Goal: Check status: Check status

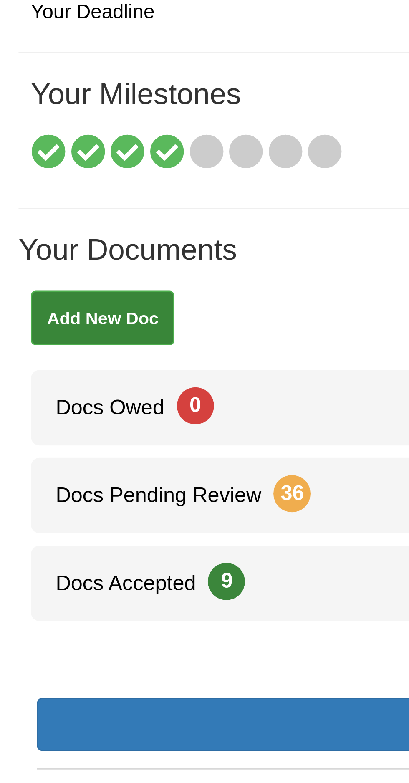
click at [56, 121] on icon at bounding box center [56, 119] width 12 height 12
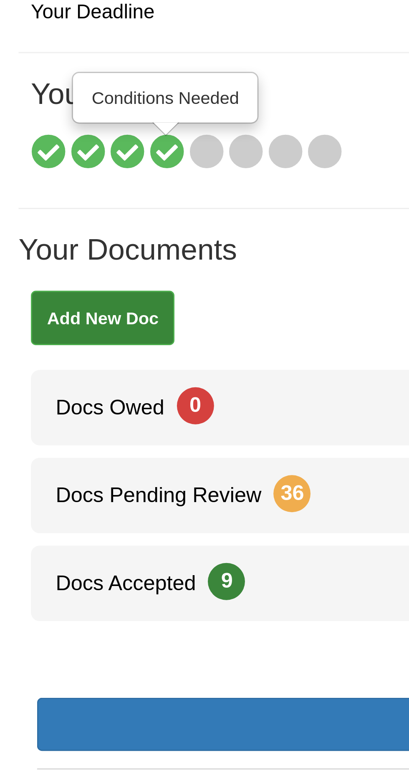
click at [69, 119] on icon at bounding box center [70, 119] width 12 height 12
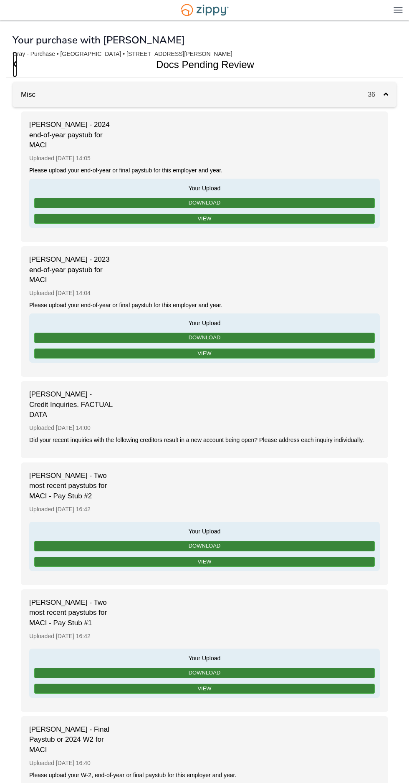
click at [15, 65] on icon "Go Back" at bounding box center [15, 64] width 5 height 8
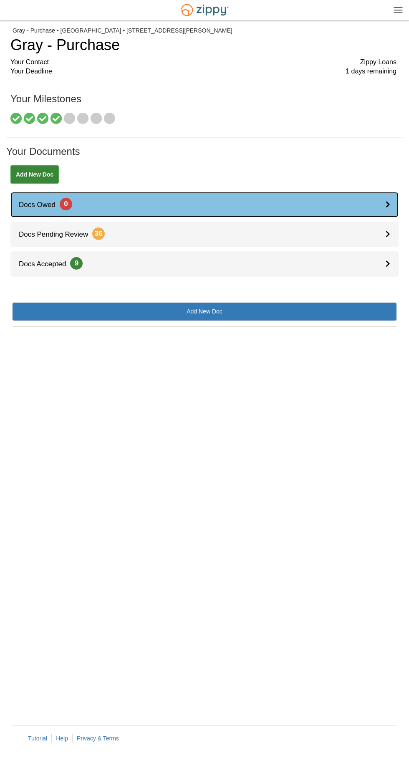
click at [382, 215] on link "Docs Owed 0" at bounding box center [204, 204] width 388 height 25
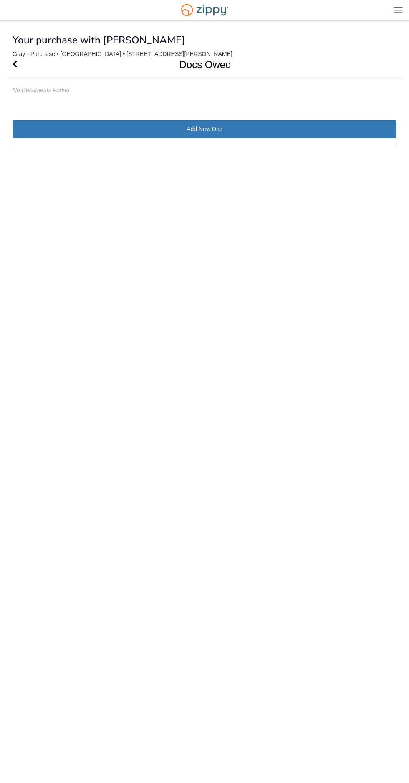
click at [29, 79] on div "Docs Owed No Documents Found" at bounding box center [205, 73] width 384 height 43
click at [32, 76] on h1 "Docs Owed" at bounding box center [199, 64] width 387 height 25
click at [15, 64] on icon "Go Back" at bounding box center [15, 64] width 5 height 8
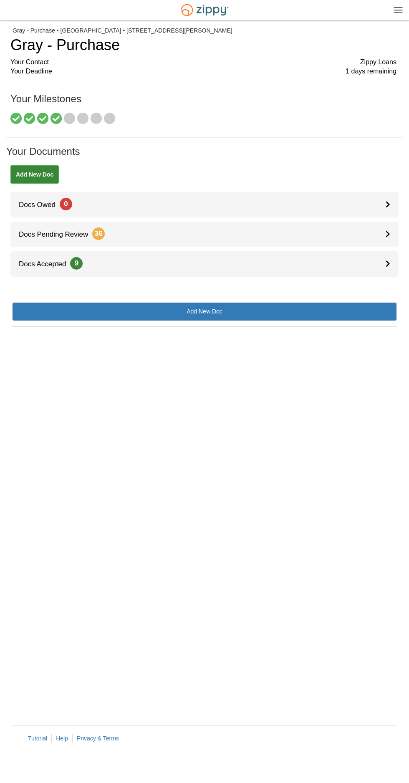
click at [57, 118] on icon at bounding box center [56, 119] width 12 height 12
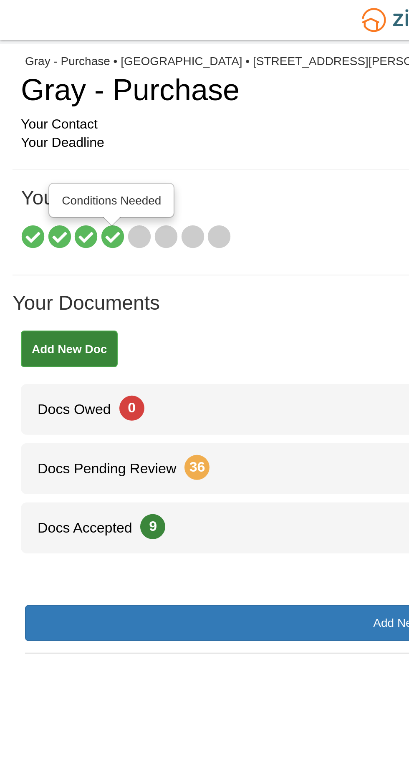
click at [73, 120] on icon at bounding box center [70, 119] width 12 height 12
click at [175, 124] on div at bounding box center [203, 121] width 387 height 16
click at [68, 123] on icon at bounding box center [70, 119] width 12 height 12
